Goal: Task Accomplishment & Management: Use online tool/utility

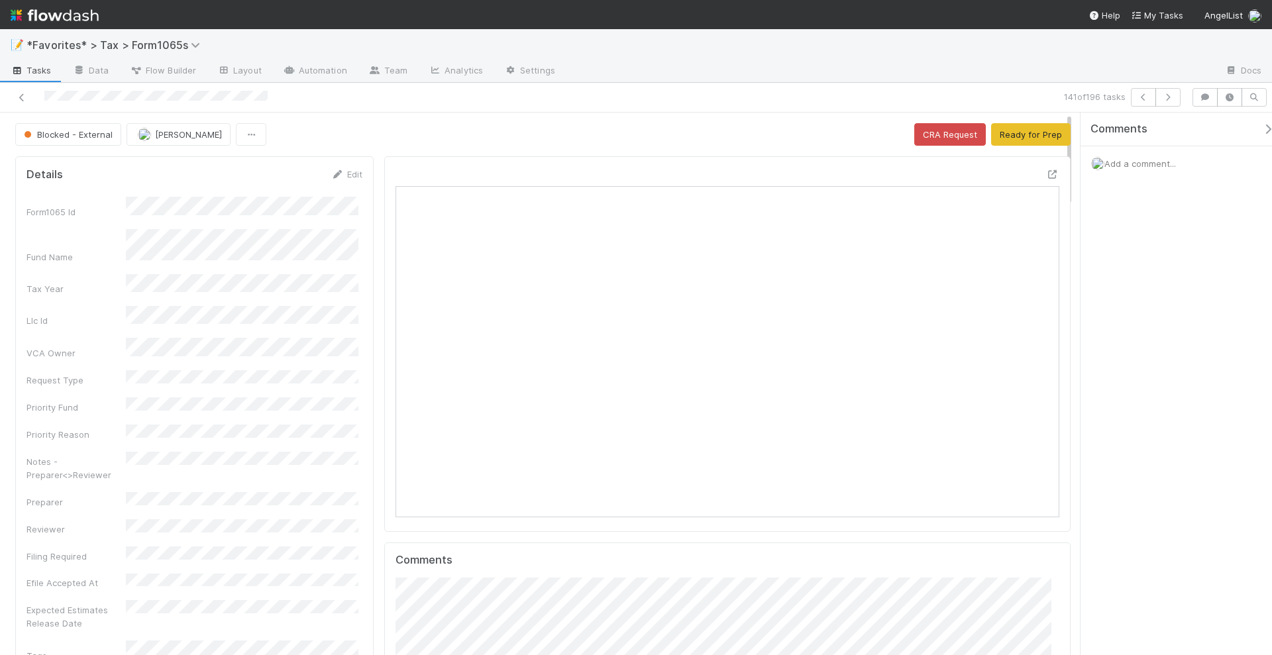
scroll to position [257, 643]
click at [1172, 93] on icon "button" at bounding box center [1167, 97] width 13 height 8
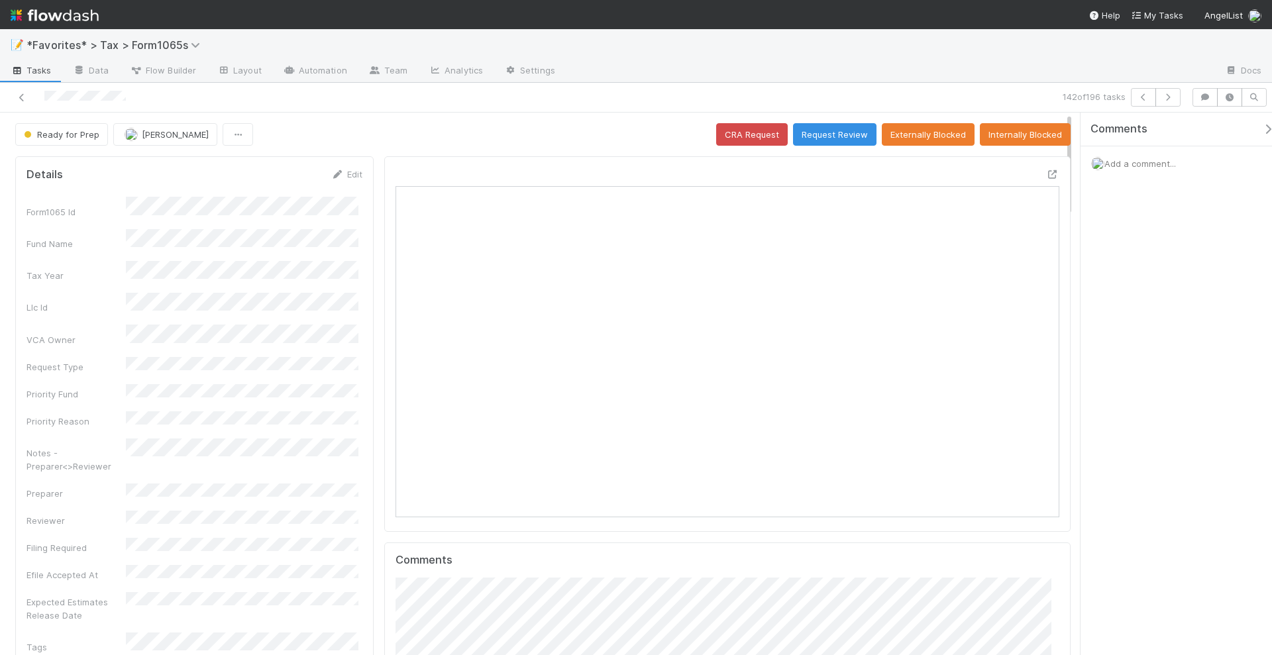
scroll to position [257, 319]
click at [1169, 99] on icon "button" at bounding box center [1167, 97] width 13 height 8
click at [1174, 93] on icon "button" at bounding box center [1167, 97] width 13 height 8
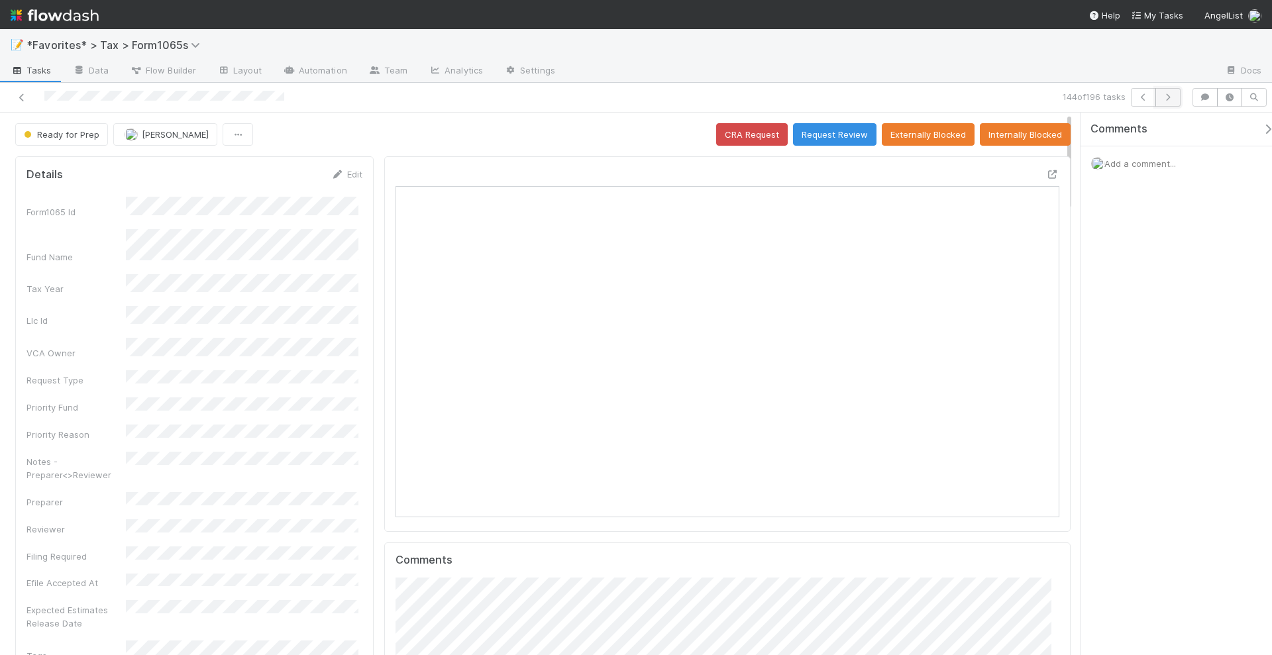
click at [1172, 96] on icon "button" at bounding box center [1167, 97] width 13 height 8
click at [1176, 95] on button "button" at bounding box center [1167, 97] width 25 height 19
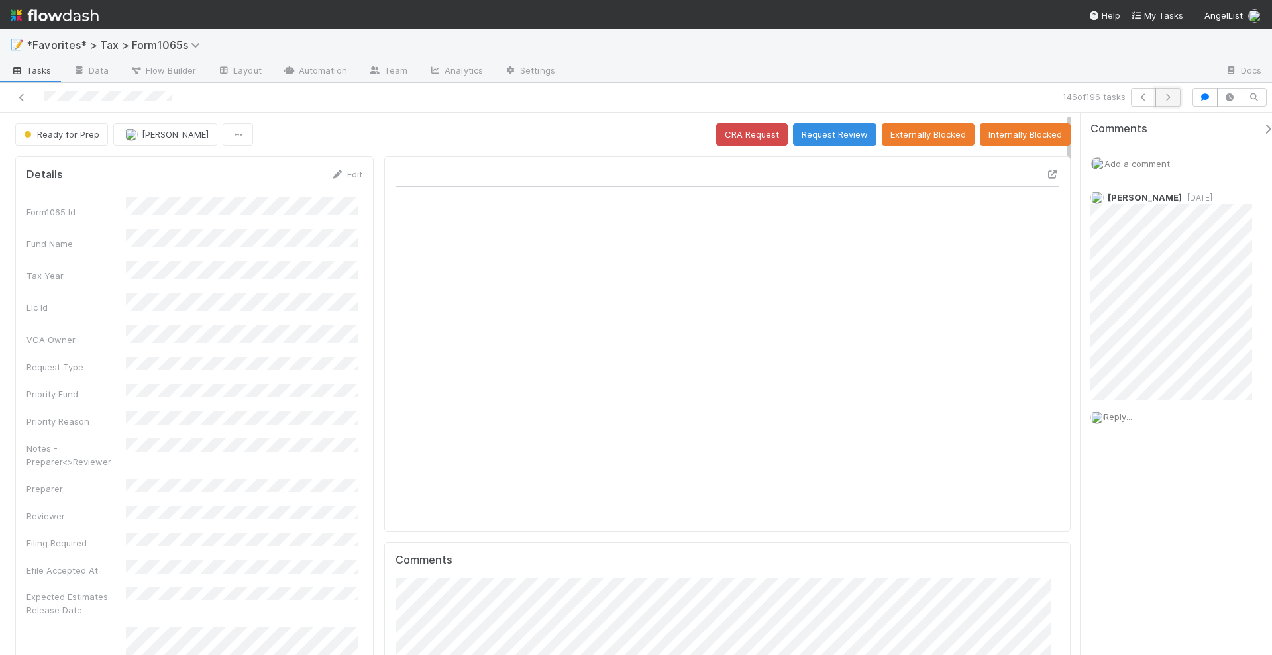
click at [1168, 93] on icon "button" at bounding box center [1167, 97] width 13 height 8
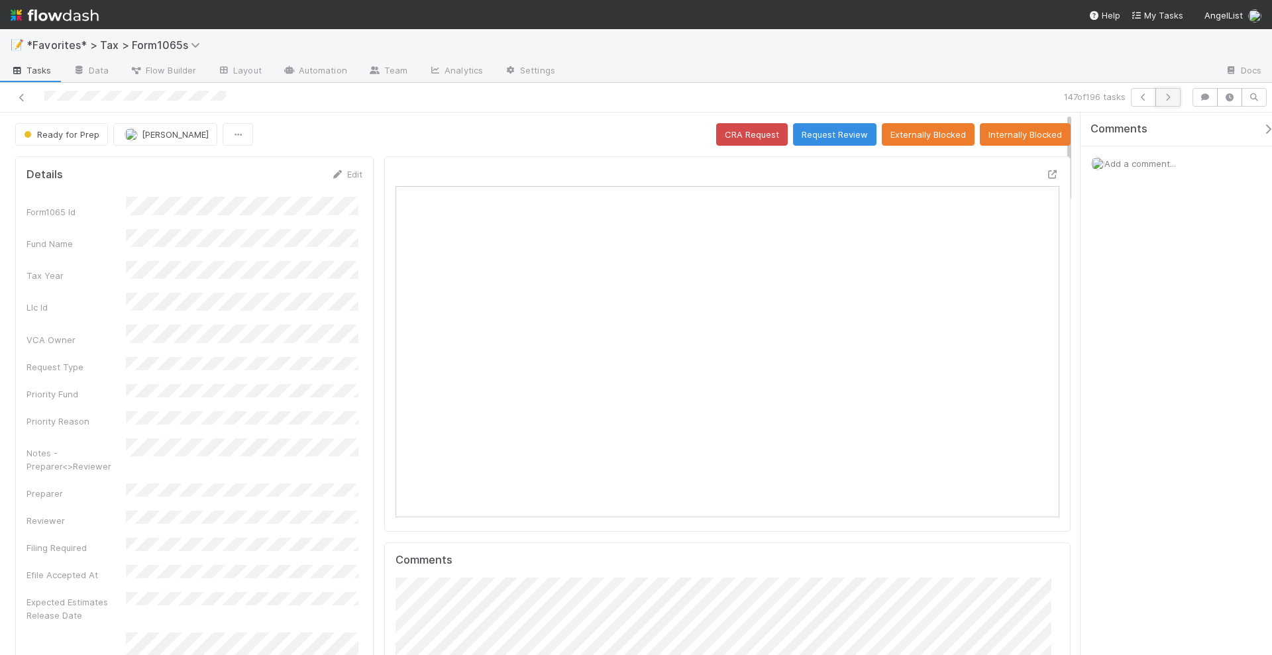
click at [1173, 99] on icon "button" at bounding box center [1167, 97] width 13 height 8
click at [1046, 170] on icon at bounding box center [1052, 174] width 13 height 9
click at [1180, 94] on button "button" at bounding box center [1167, 97] width 25 height 19
click at [1172, 91] on button "button" at bounding box center [1167, 97] width 25 height 19
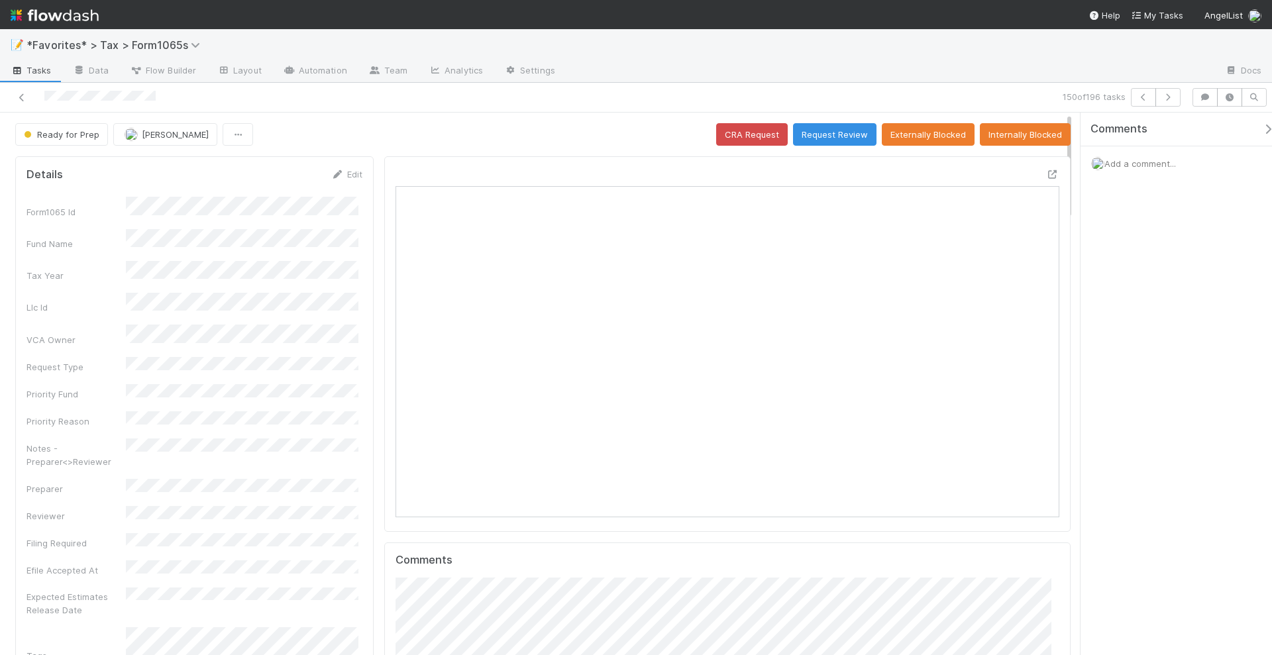
scroll to position [257, 319]
click at [1172, 96] on icon "button" at bounding box center [1167, 97] width 13 height 8
click at [1165, 99] on icon "button" at bounding box center [1167, 97] width 13 height 8
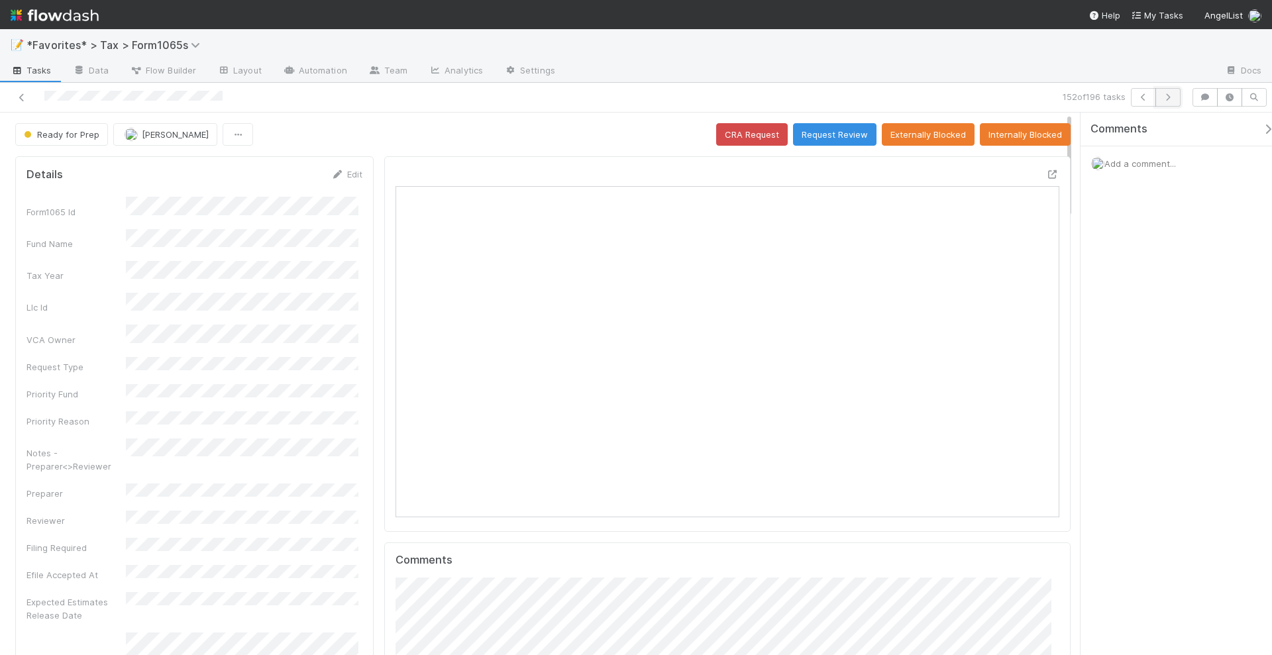
click at [1174, 97] on icon "button" at bounding box center [1167, 97] width 13 height 8
click at [1171, 101] on button "button" at bounding box center [1167, 97] width 25 height 19
click at [1168, 101] on button "button" at bounding box center [1167, 97] width 25 height 19
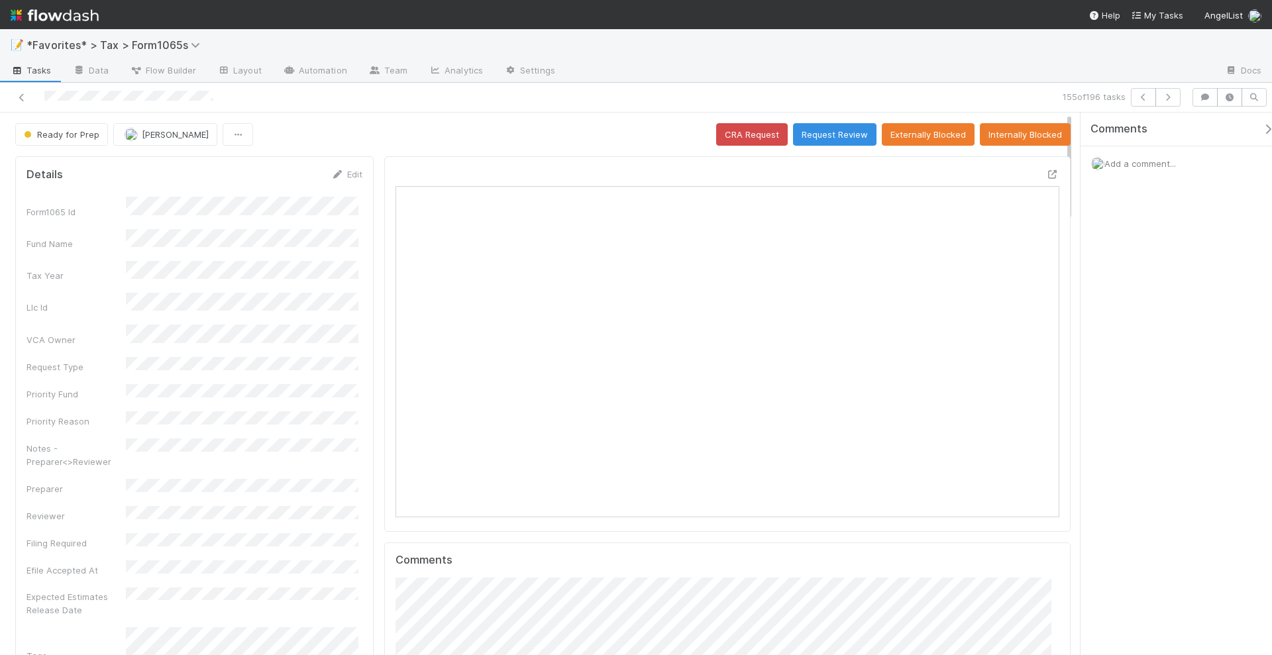
scroll to position [257, 319]
click at [1170, 95] on icon "button" at bounding box center [1167, 97] width 13 height 8
click at [1168, 97] on icon "button" at bounding box center [1167, 97] width 13 height 8
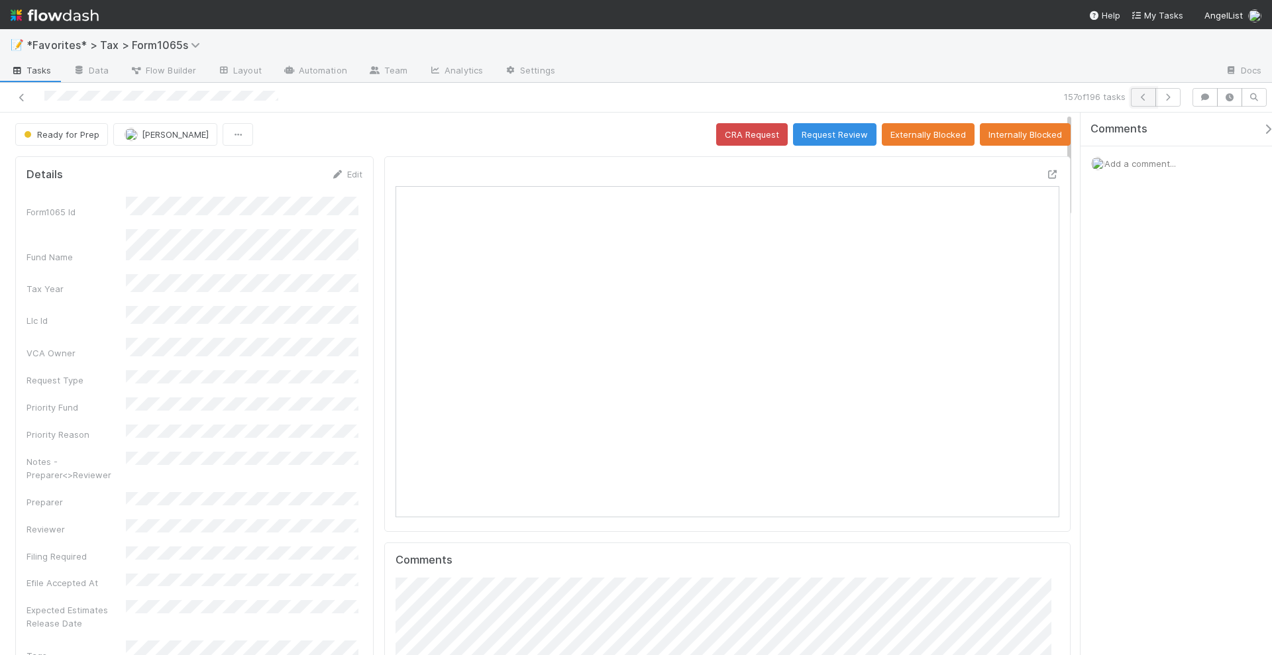
click at [1139, 99] on icon "button" at bounding box center [1143, 97] width 13 height 8
click at [1046, 177] on div at bounding box center [1052, 174] width 13 height 13
click at [1143, 160] on span "Add a comment..." at bounding box center [1140, 163] width 72 height 11
click at [1092, 220] on div "Attach files: Choose or drag and drop file(s) Add Comment" at bounding box center [1182, 279] width 183 height 219
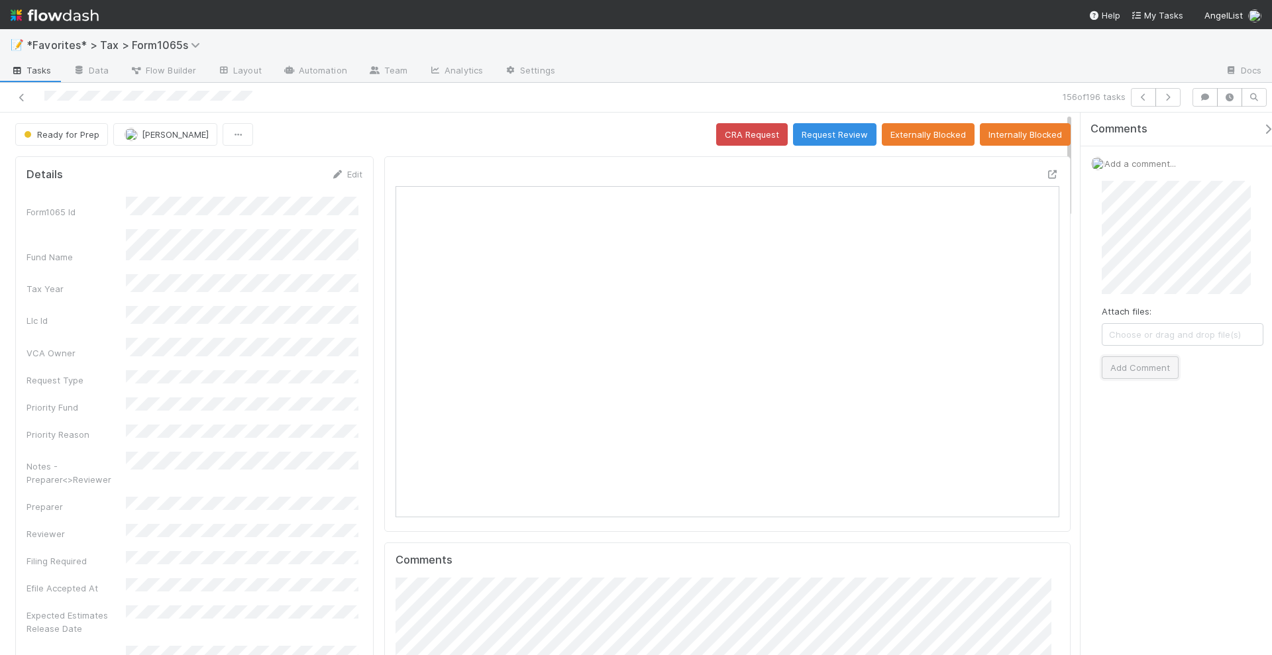
click at [1146, 363] on button "Add Comment" at bounding box center [1140, 367] width 77 height 23
click at [837, 135] on button "Request Review" at bounding box center [834, 134] width 83 height 23
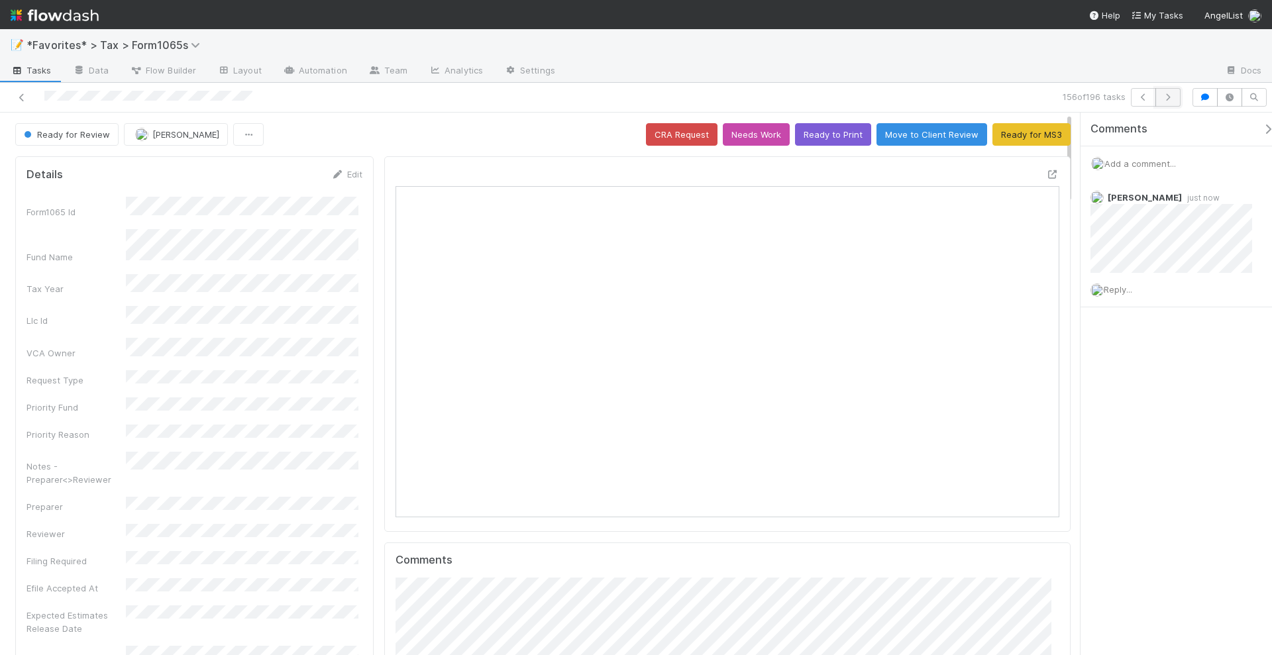
click at [1171, 95] on icon "button" at bounding box center [1167, 97] width 13 height 8
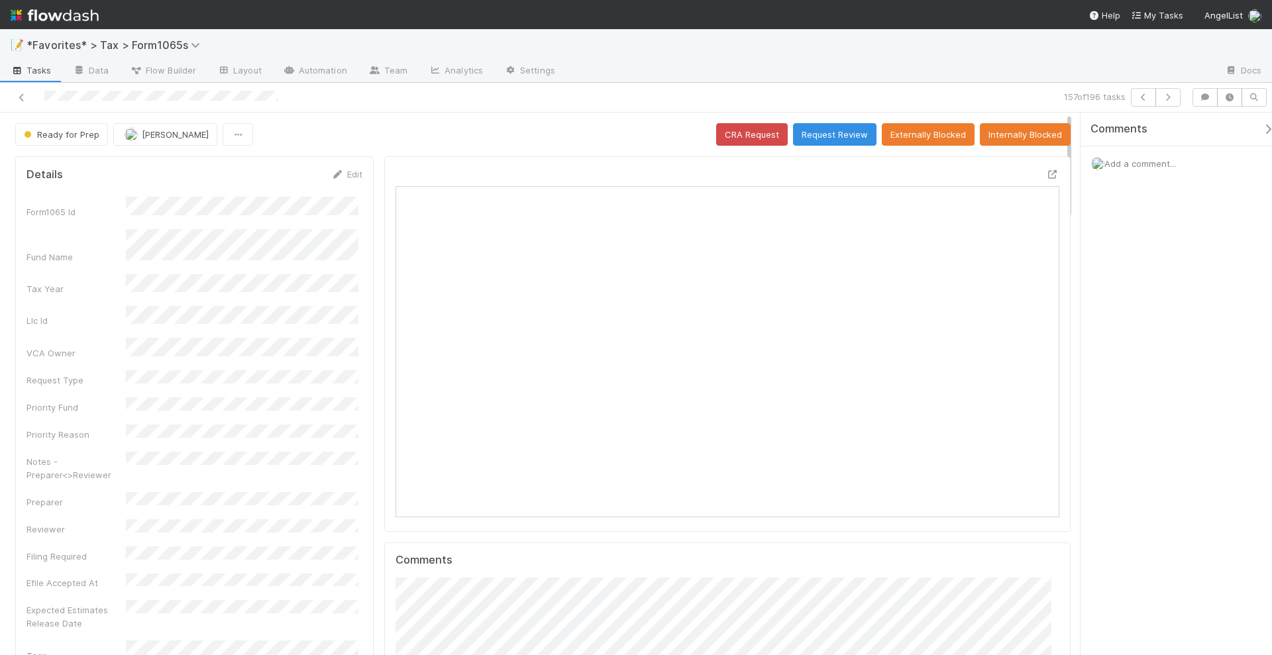
scroll to position [257, 319]
click at [1046, 170] on icon at bounding box center [1052, 174] width 13 height 9
click at [1147, 98] on icon "button" at bounding box center [1143, 97] width 13 height 8
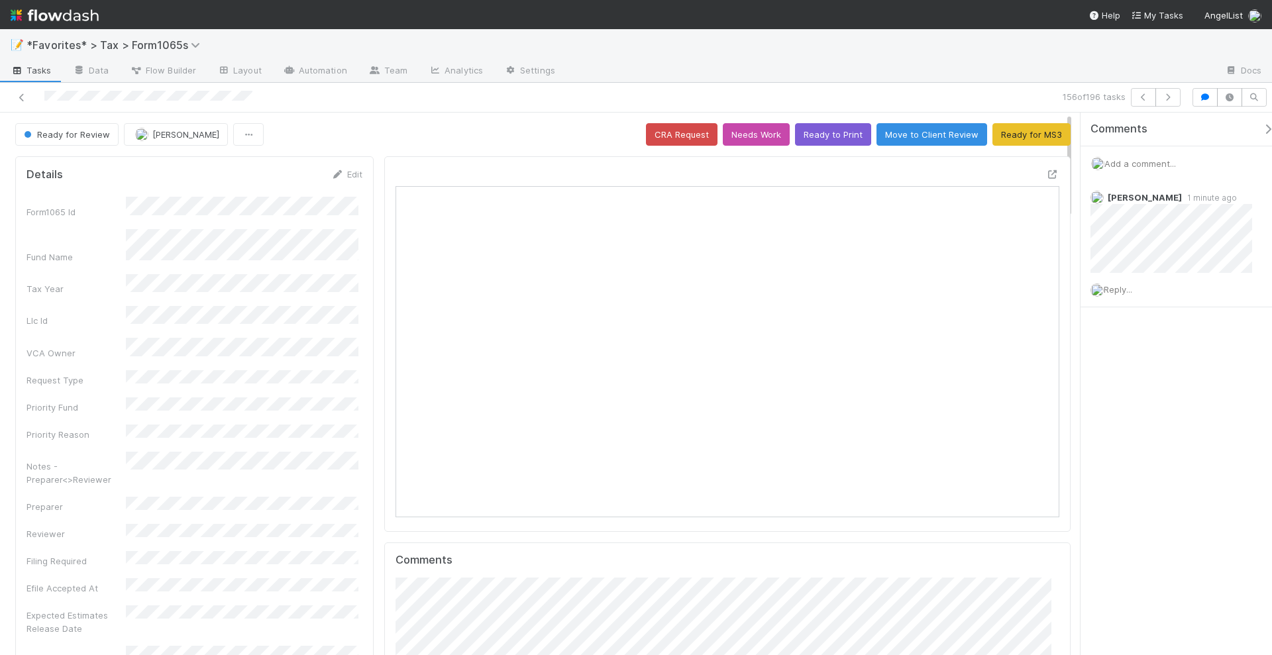
scroll to position [257, 319]
click at [1170, 106] on div "156 of 196 tasks" at bounding box center [636, 98] width 1272 height 30
click at [1174, 93] on icon "button" at bounding box center [1167, 97] width 13 height 8
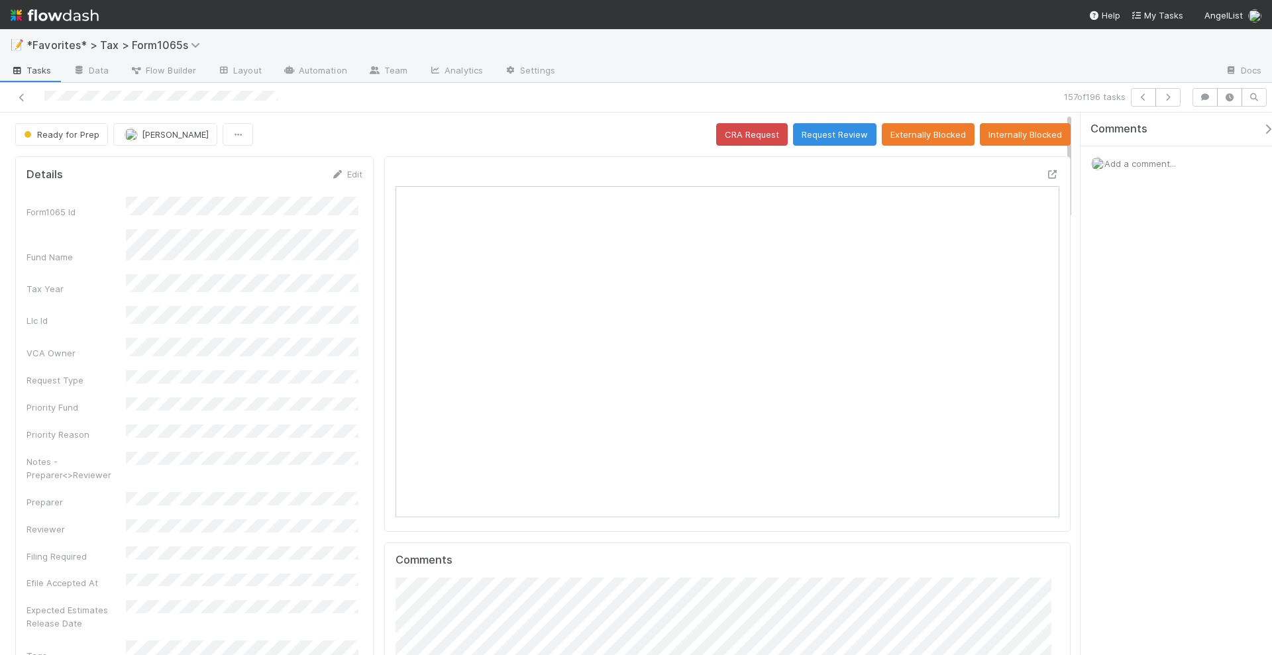
scroll to position [257, 643]
click at [1134, 165] on span "Add a comment..." at bounding box center [1140, 163] width 72 height 11
click at [1094, 222] on div "Attach files: Choose or drag and drop file(s) Add Comment" at bounding box center [1182, 279] width 183 height 219
click at [1138, 357] on button "Add Comment" at bounding box center [1140, 367] width 77 height 23
click at [822, 138] on button "Request Review" at bounding box center [834, 134] width 83 height 23
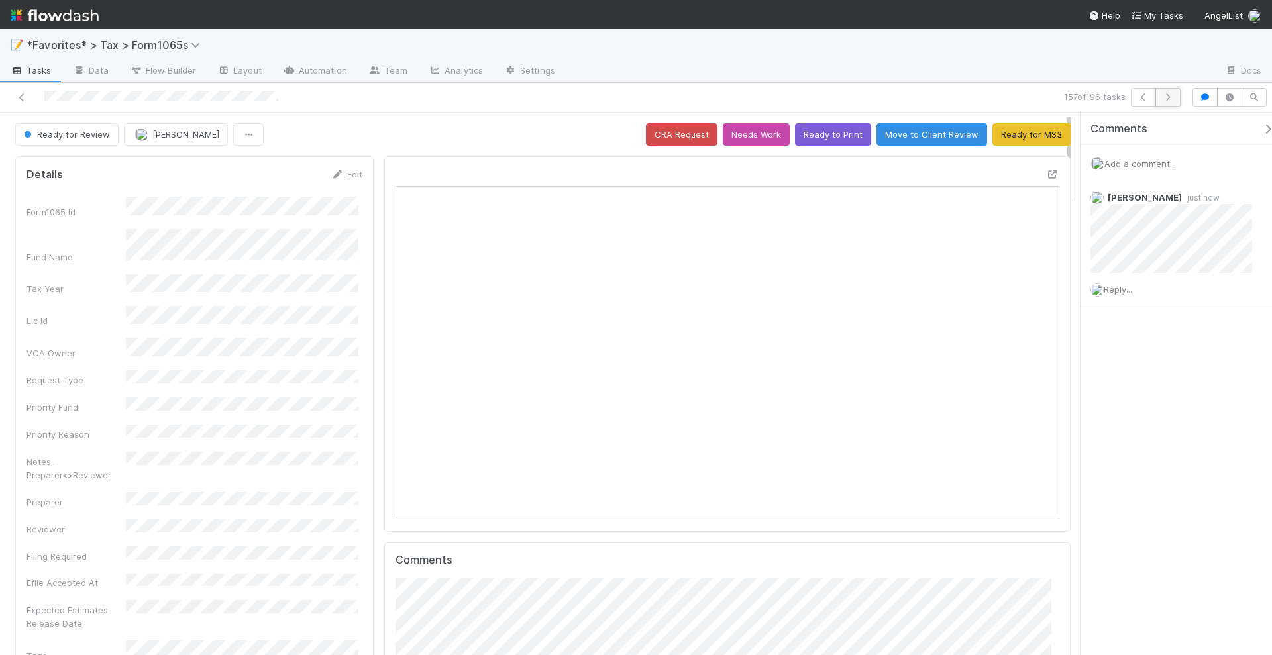
click at [1168, 97] on icon "button" at bounding box center [1167, 97] width 13 height 8
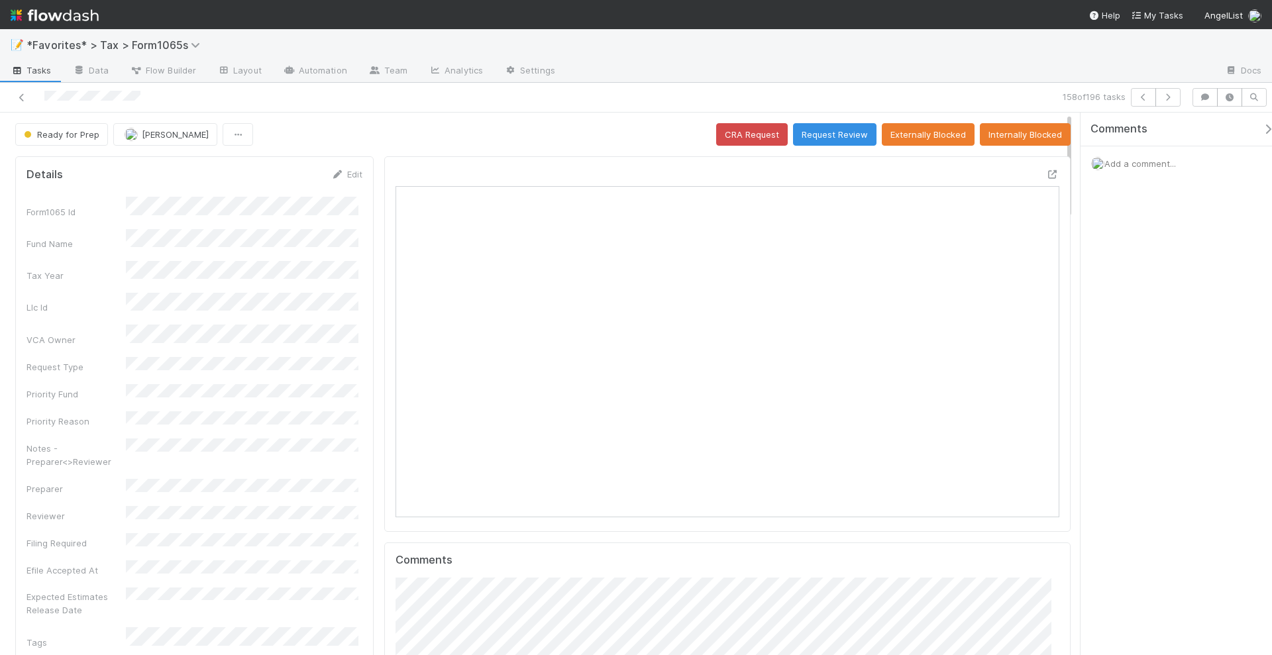
scroll to position [257, 319]
click at [1131, 165] on span "Add a comment..." at bounding box center [1140, 163] width 72 height 11
click at [1138, 367] on button "Add Comment" at bounding box center [1140, 367] width 77 height 23
click at [1170, 96] on icon "button" at bounding box center [1167, 97] width 13 height 8
